Goal: Understand process/instructions

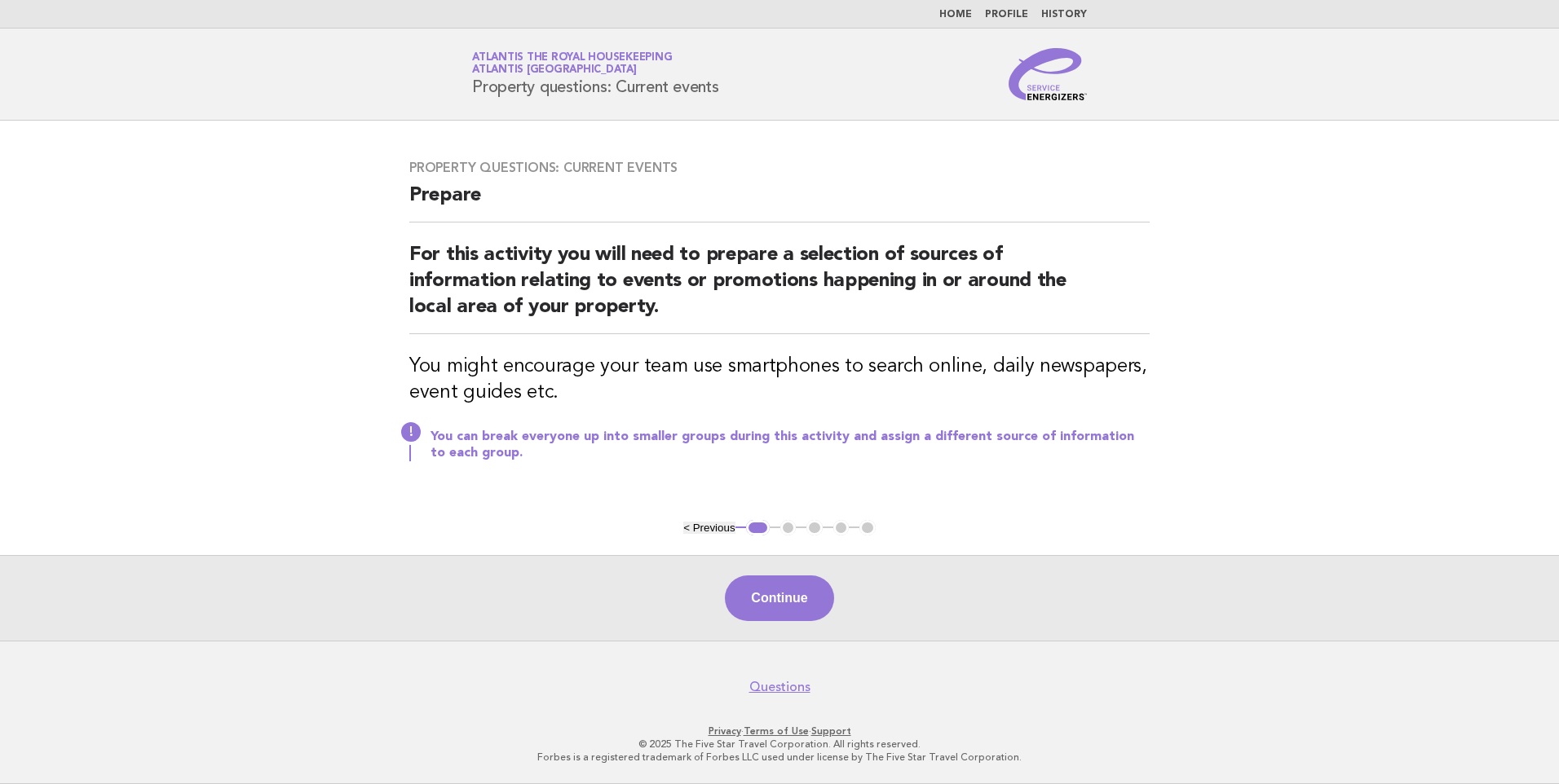
click at [959, 12] on link "Home" at bounding box center [956, 14] width 33 height 9
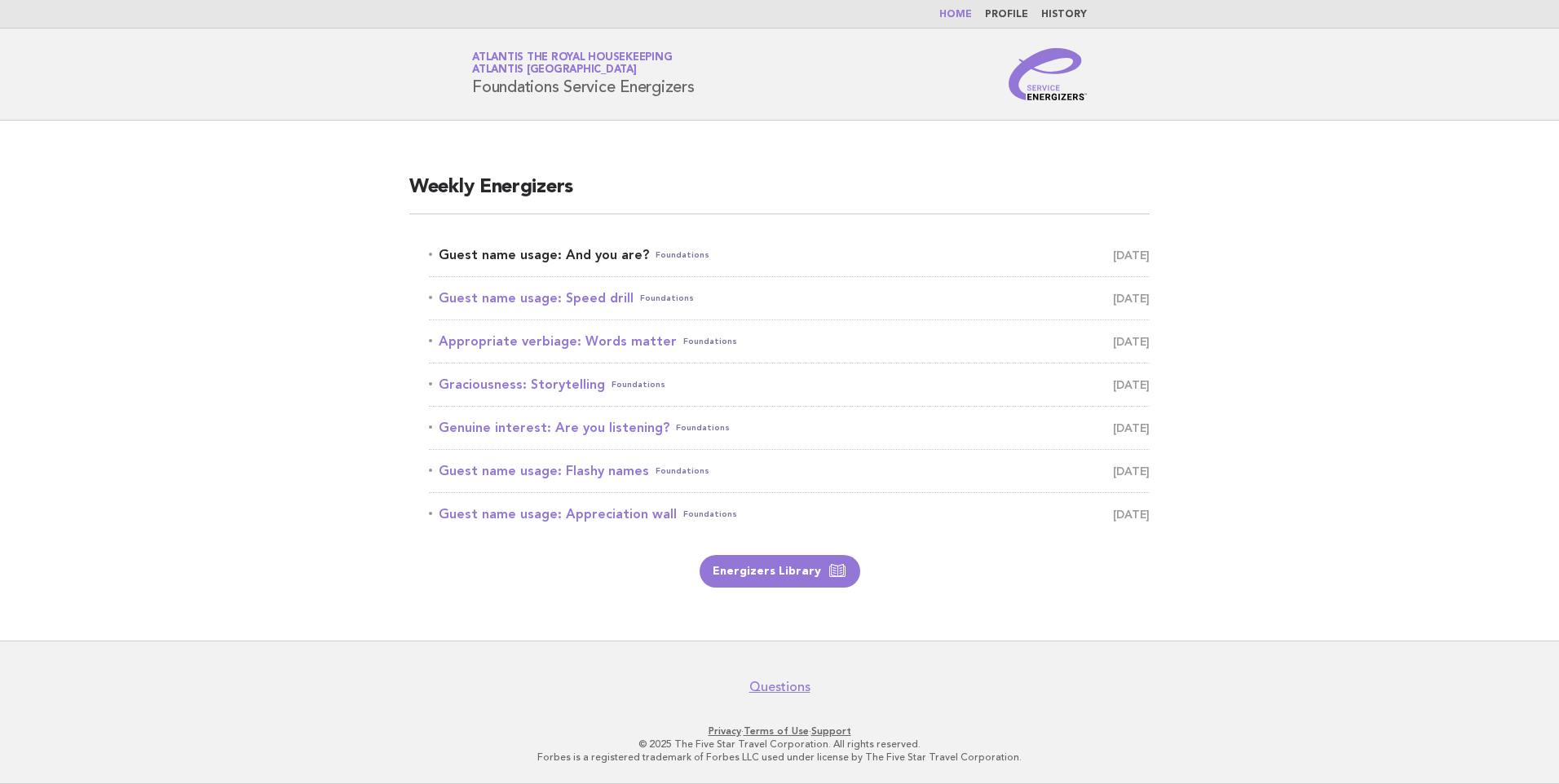
click at [608, 253] on link "Guest name usage: And you are? Foundations August 12" at bounding box center [789, 255] width 721 height 23
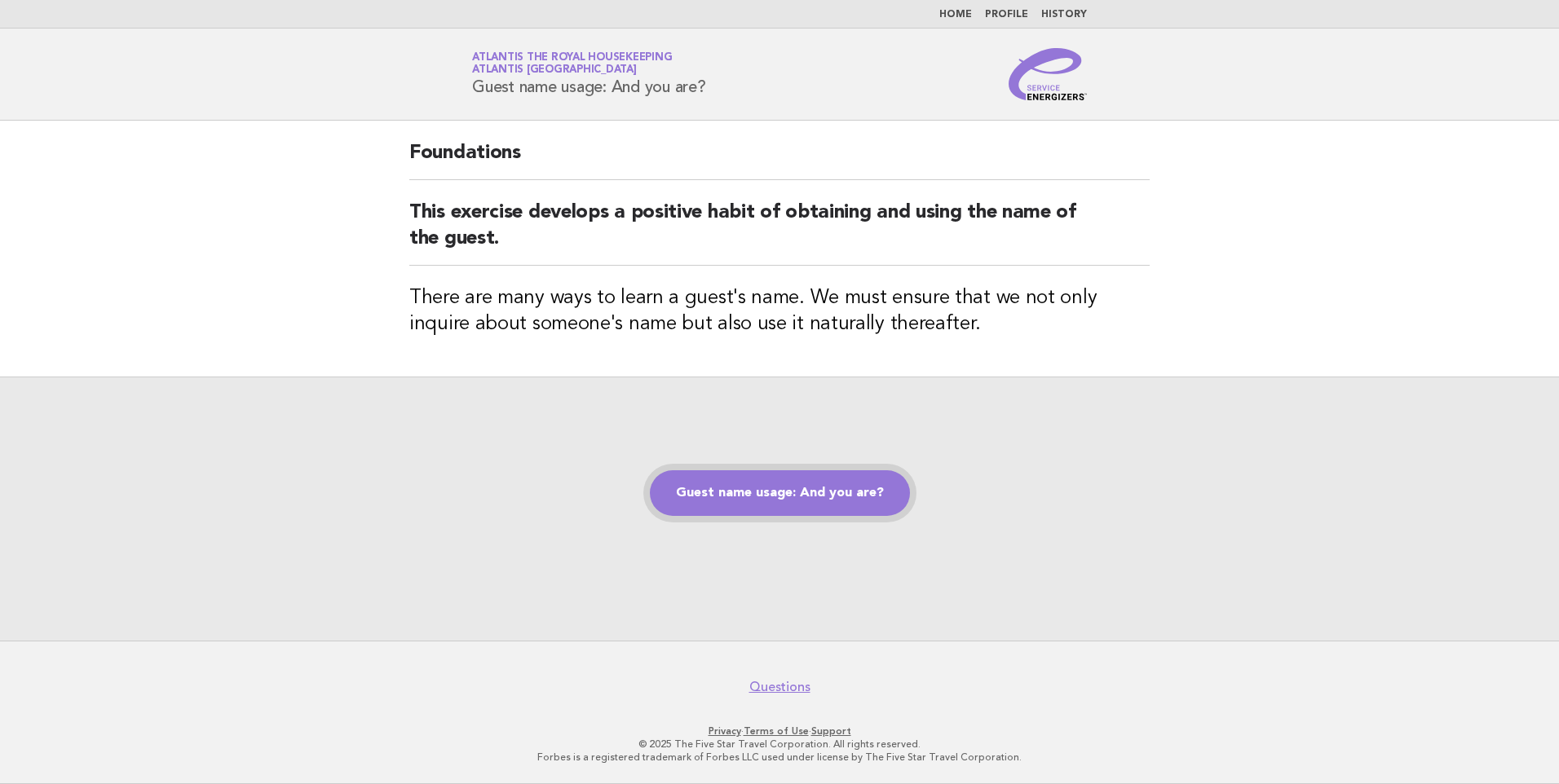
click at [799, 486] on link "Guest name usage: And you are?" at bounding box center [780, 493] width 260 height 46
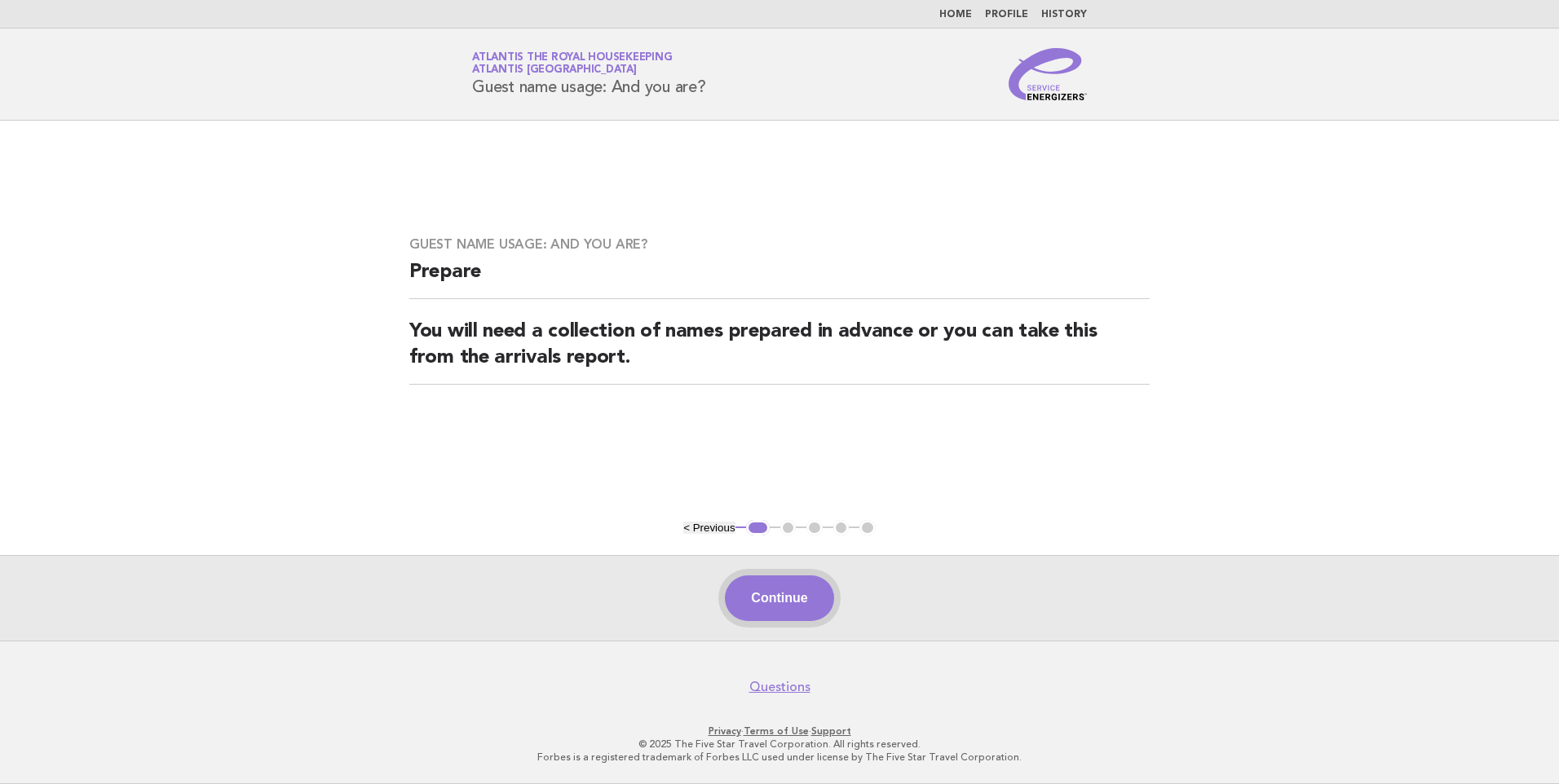
click at [788, 606] on button "Continue" at bounding box center [780, 598] width 109 height 46
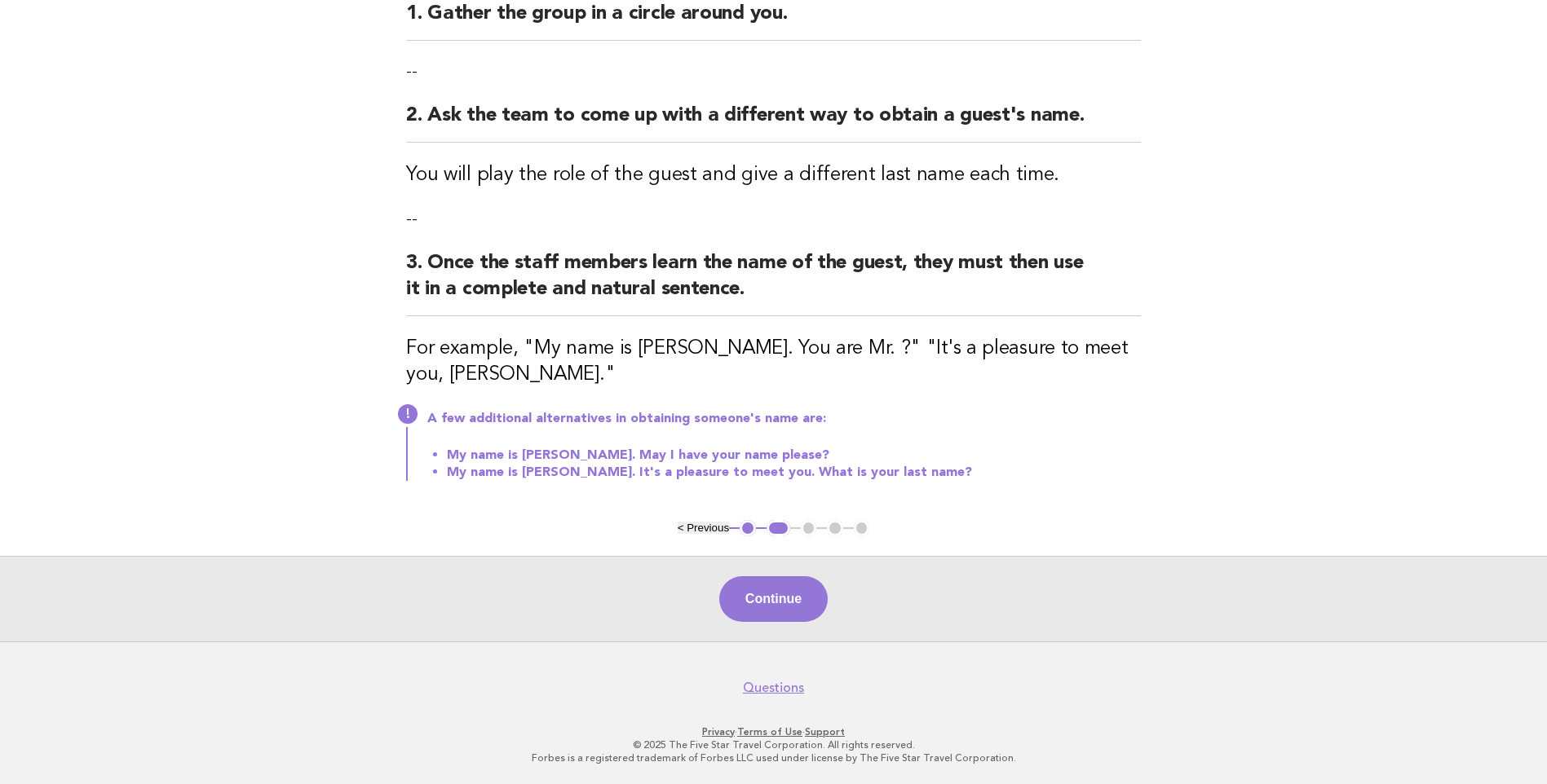
click at [783, 597] on button "Continue" at bounding box center [774, 599] width 109 height 46
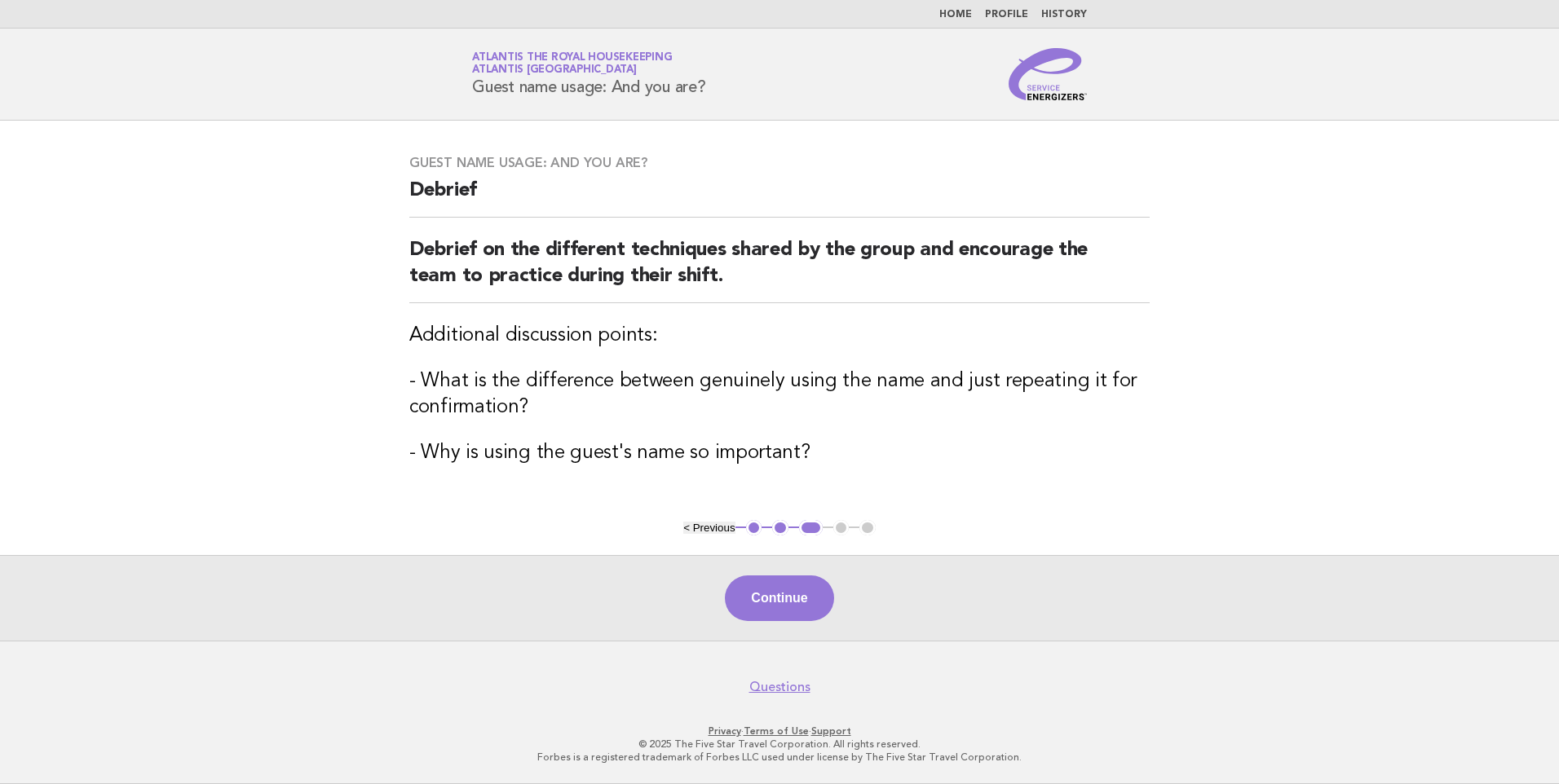
click at [783, 597] on button "Continue" at bounding box center [780, 598] width 109 height 46
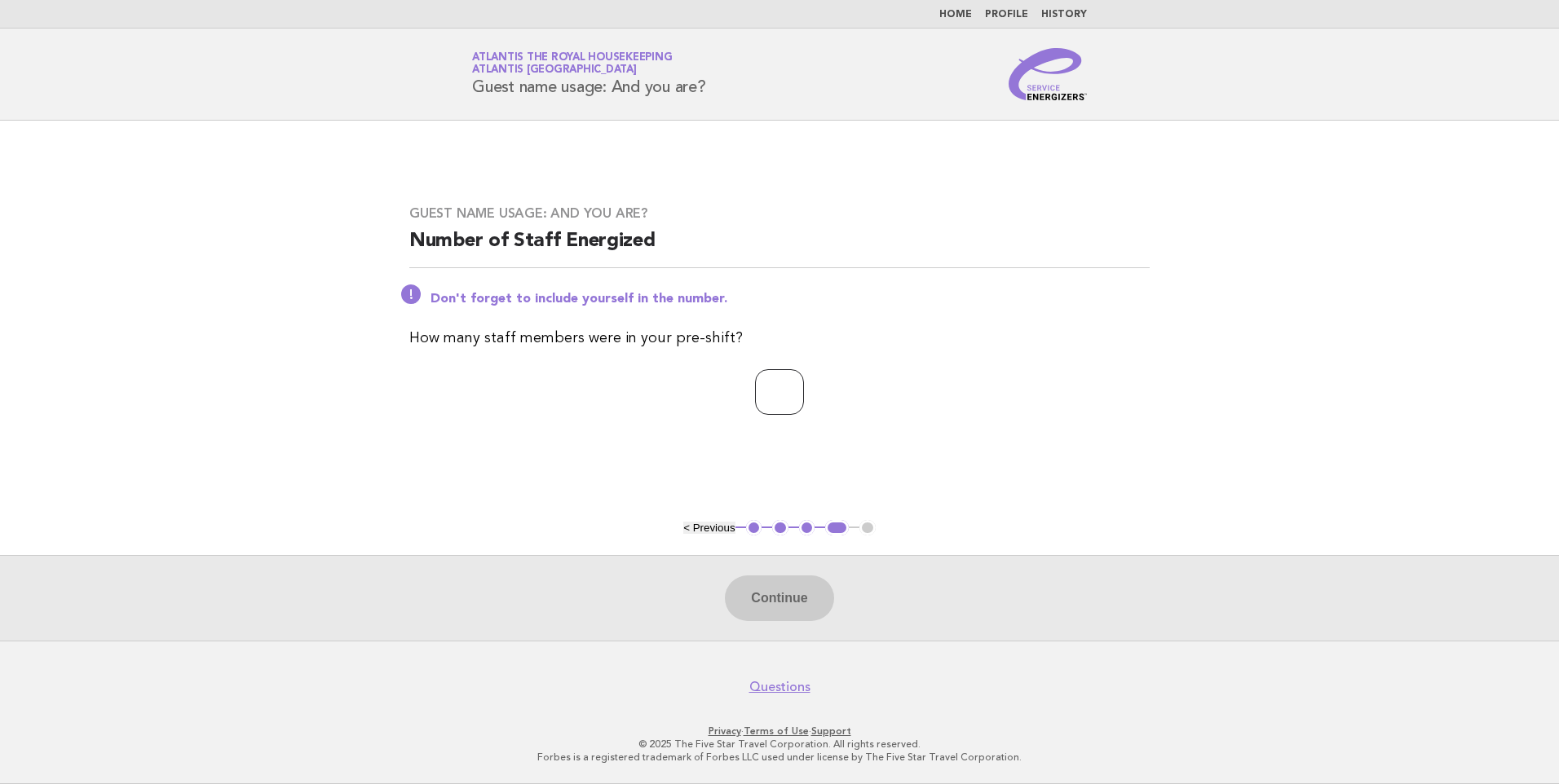
click at [755, 380] on input "number" at bounding box center [780, 392] width 49 height 46
type input "**"
click at [769, 596] on button "Continue" at bounding box center [780, 598] width 109 height 46
